Goal: Check status: Check status

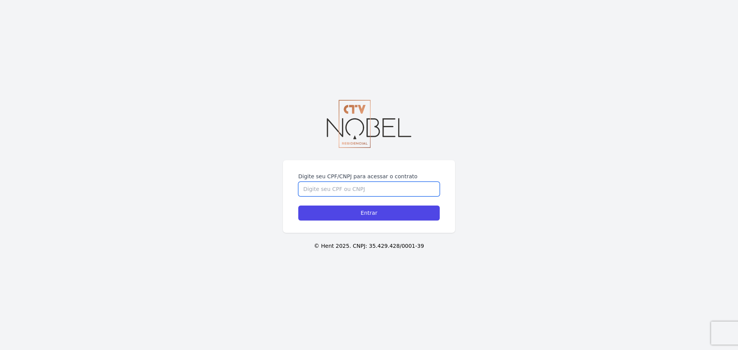
click at [330, 193] on input "Digite seu CPF/CNPJ para acessar o contrato" at bounding box center [368, 189] width 141 height 15
click at [333, 189] on input "Digite seu CPF/CNPJ para acessar o contrato" at bounding box center [368, 189] width 141 height 15
paste input "10.587.192/0001-38 [ MATRIZ ]"
drag, startPoint x: 392, startPoint y: 188, endPoint x: 356, endPoint y: 190, distance: 36.2
click at [356, 190] on input "10.587.192/0001-38 [ MATRIZ ]" at bounding box center [368, 189] width 141 height 15
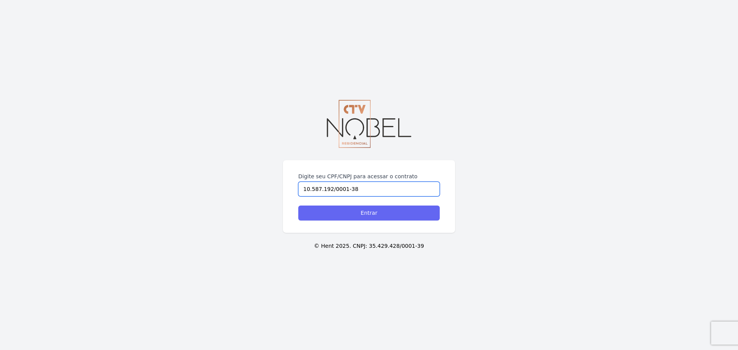
type input "10.587.192/0001-38"
click at [365, 209] on input "Entrar" at bounding box center [368, 213] width 141 height 15
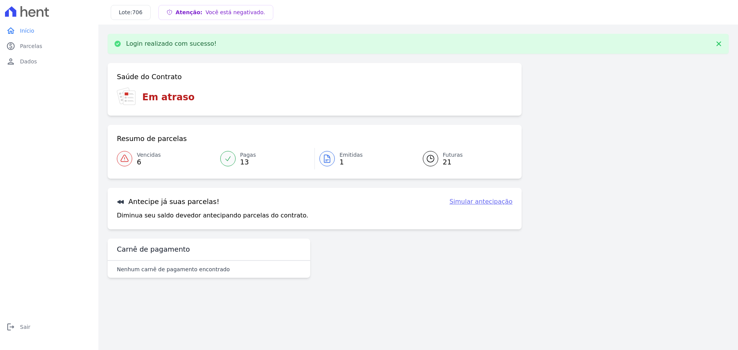
click at [145, 160] on span "6" at bounding box center [149, 162] width 24 height 6
